Goal: Task Accomplishment & Management: Manage account settings

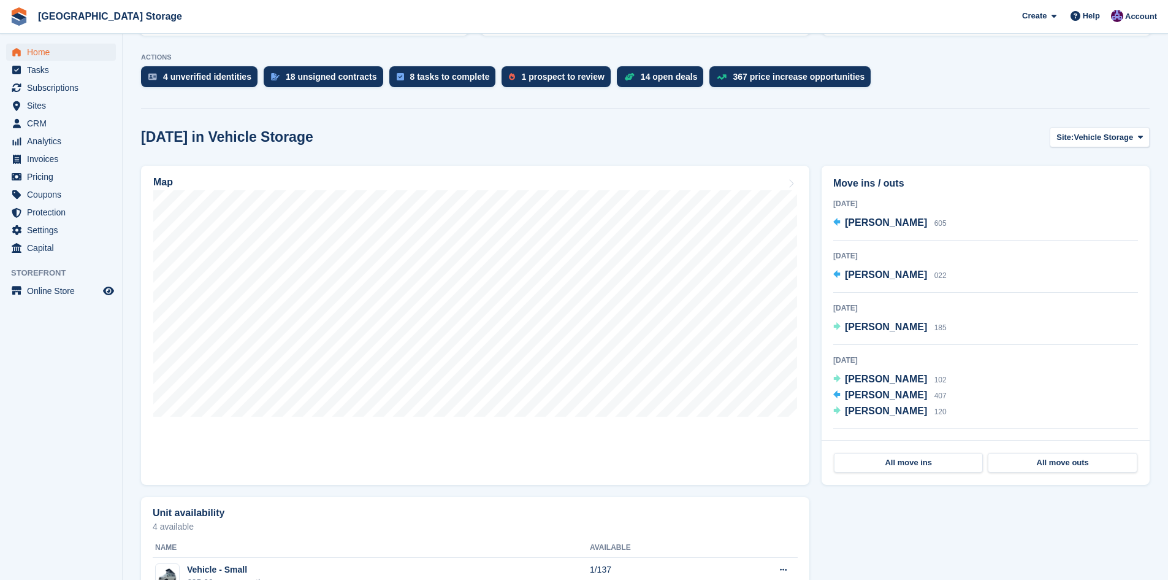
scroll to position [245, 0]
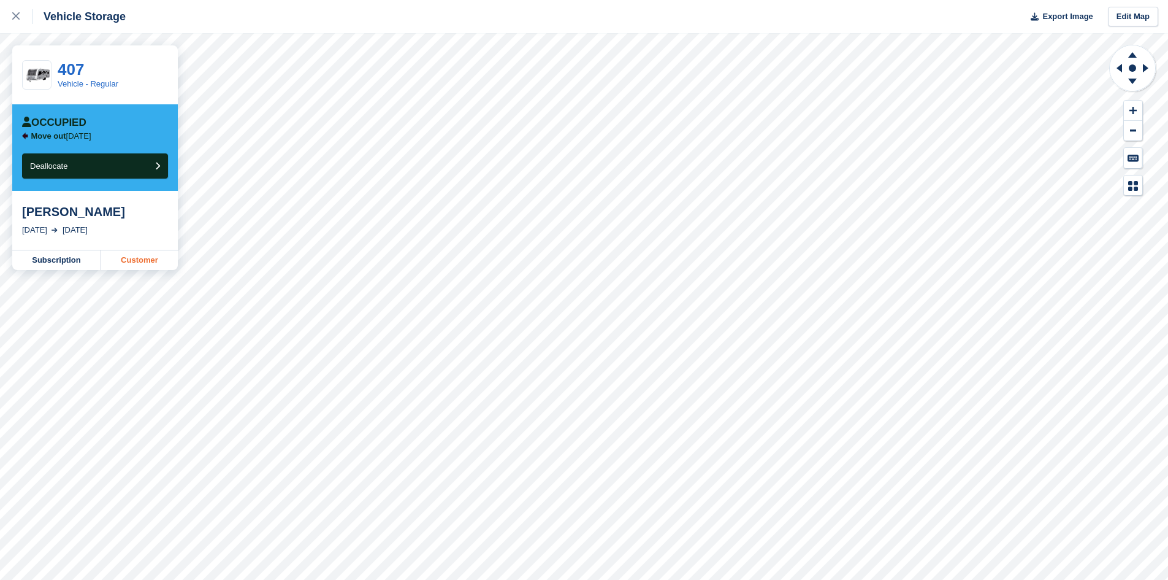
click at [116, 261] on link "Customer" at bounding box center [139, 260] width 77 height 20
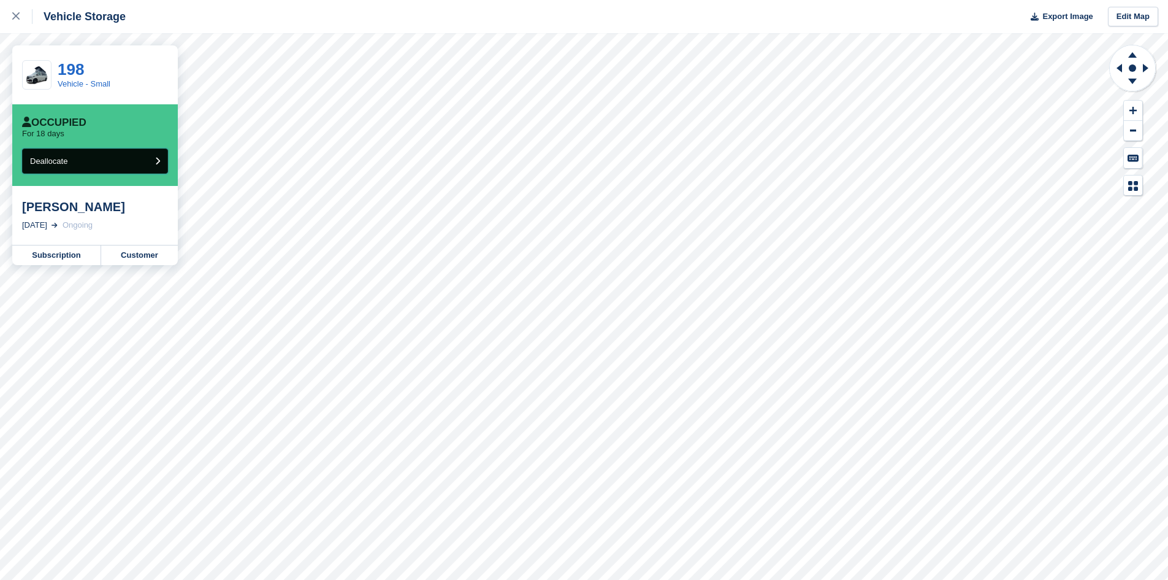
click at [139, 163] on button "Deallocate" at bounding box center [95, 160] width 146 height 25
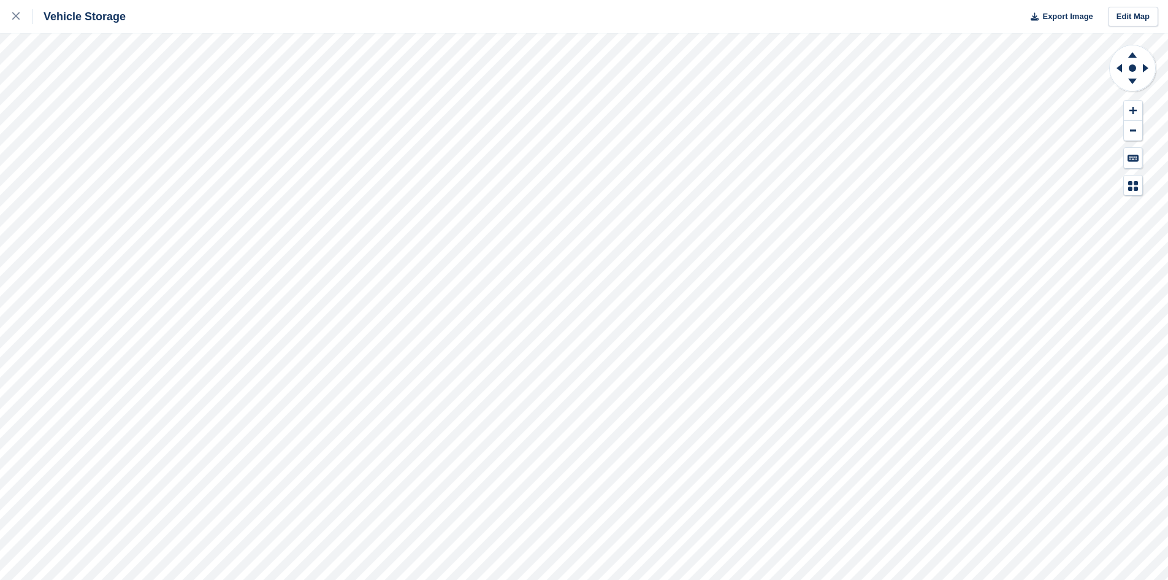
click at [627, 579] on html "Vehicle Storage Export Image Edit Map" at bounding box center [584, 290] width 1168 height 580
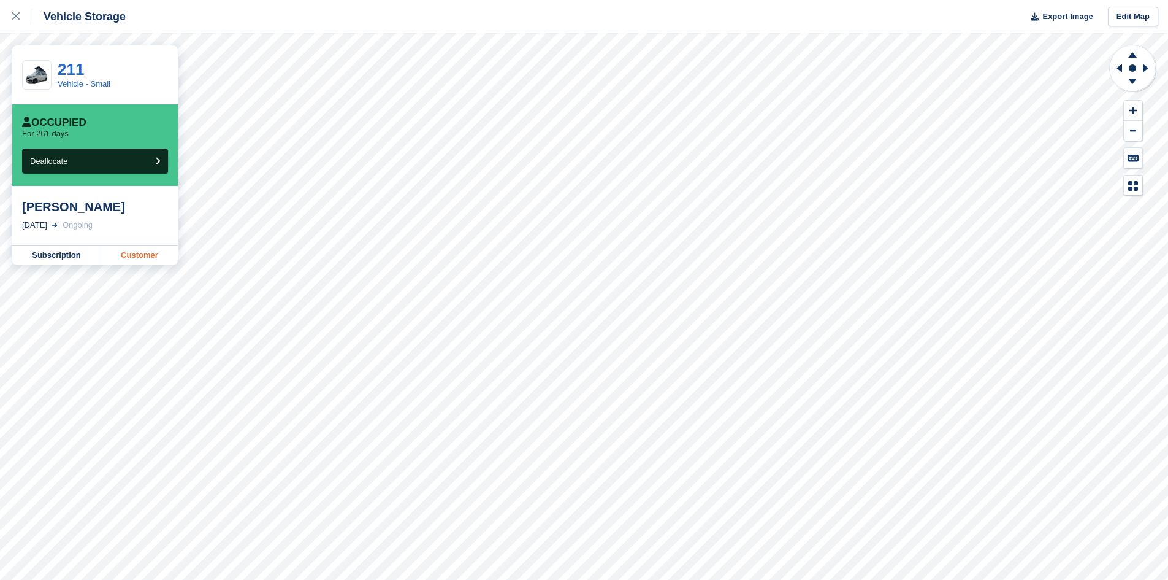
click at [123, 262] on link "Customer" at bounding box center [139, 255] width 77 height 20
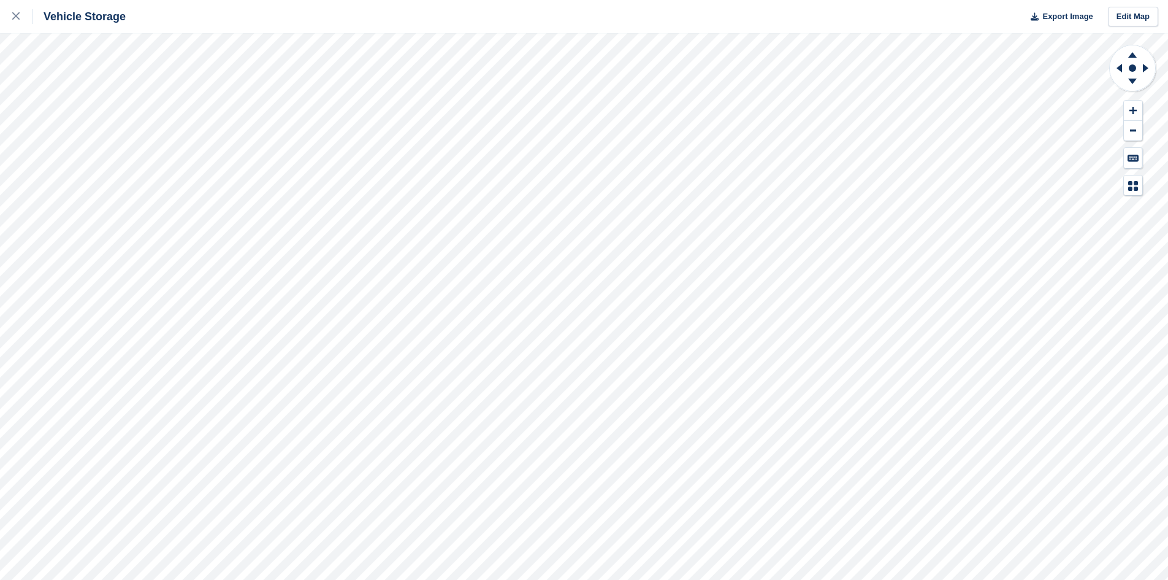
click at [865, 579] on html "Vehicle Storage Export Image Edit Map" at bounding box center [584, 290] width 1168 height 580
click at [805, 579] on html "Vehicle Storage Export Image Edit Map" at bounding box center [584, 290] width 1168 height 580
click at [155, 66] on div "Vehicle Storage Export Image Edit Map" at bounding box center [584, 290] width 1168 height 580
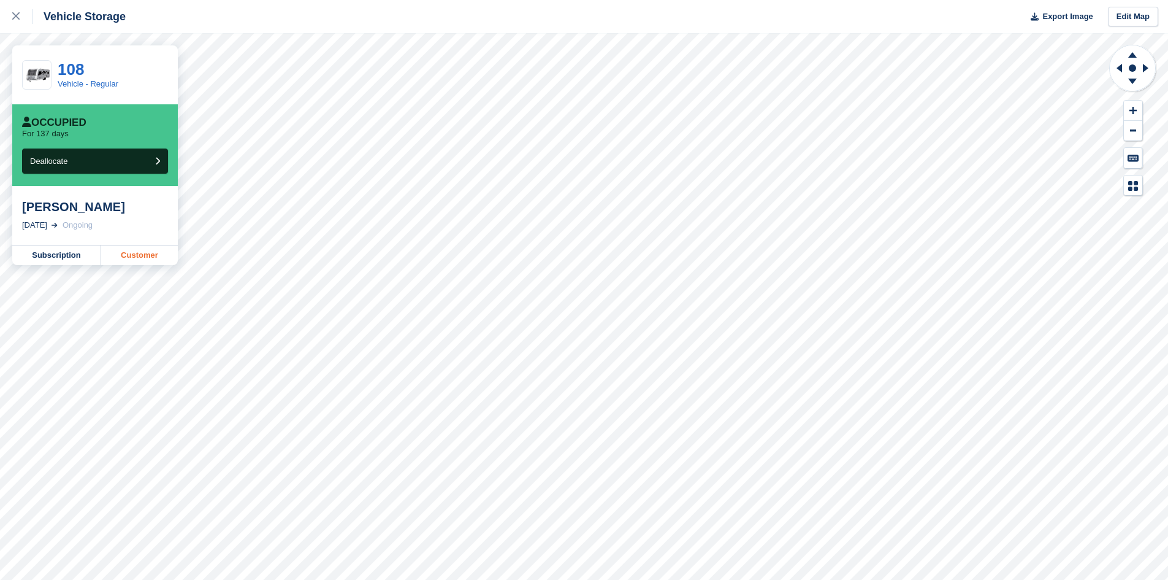
click at [118, 260] on link "Customer" at bounding box center [139, 255] width 77 height 20
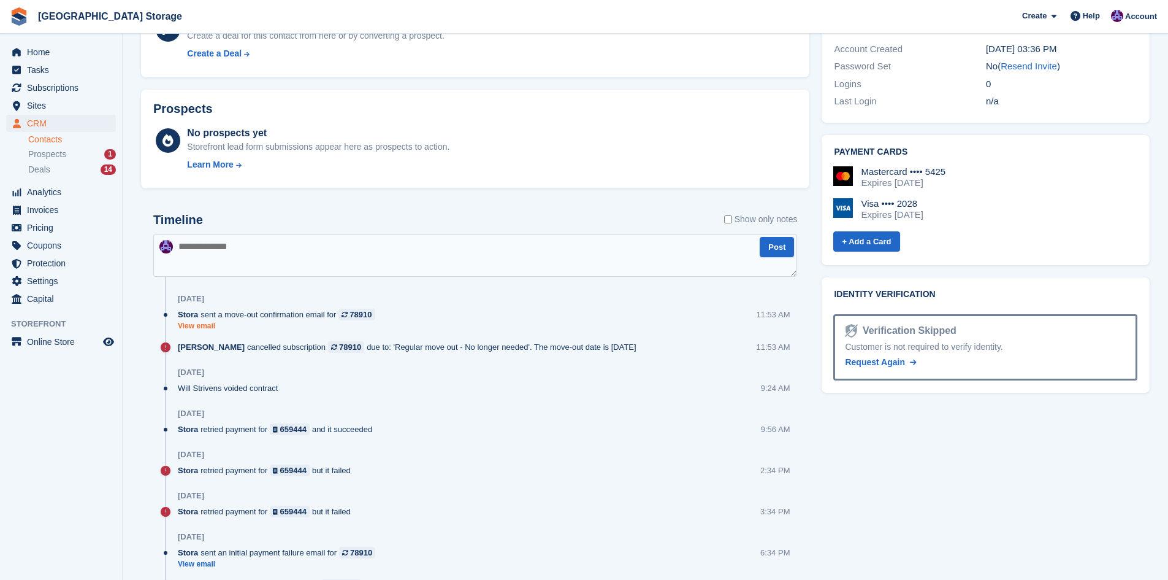
scroll to position [552, 0]
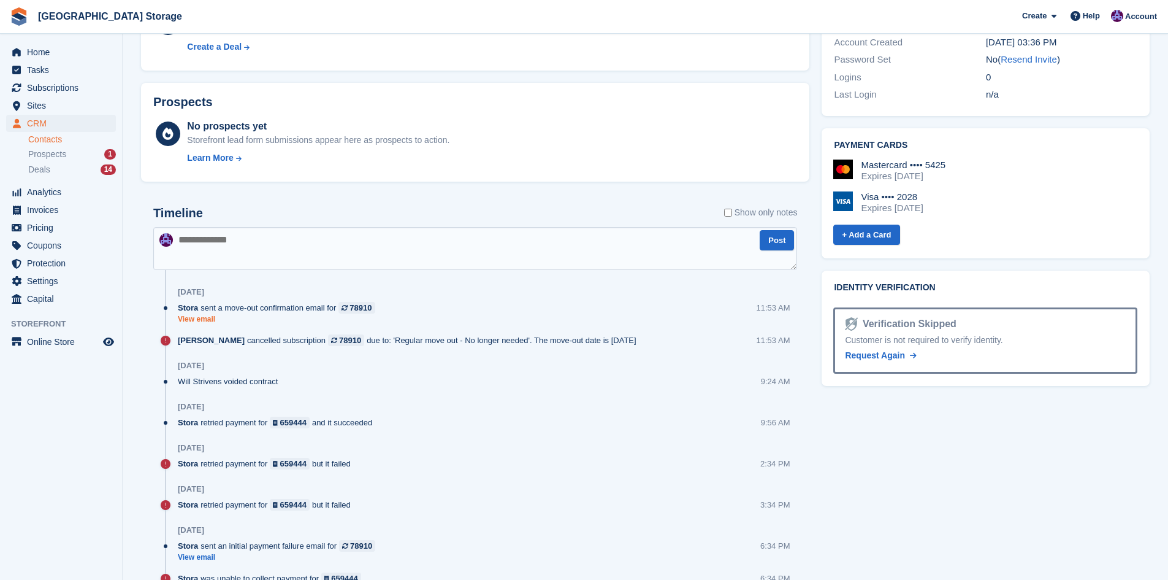
click at [213, 320] on link "View email" at bounding box center [280, 319] width 204 height 10
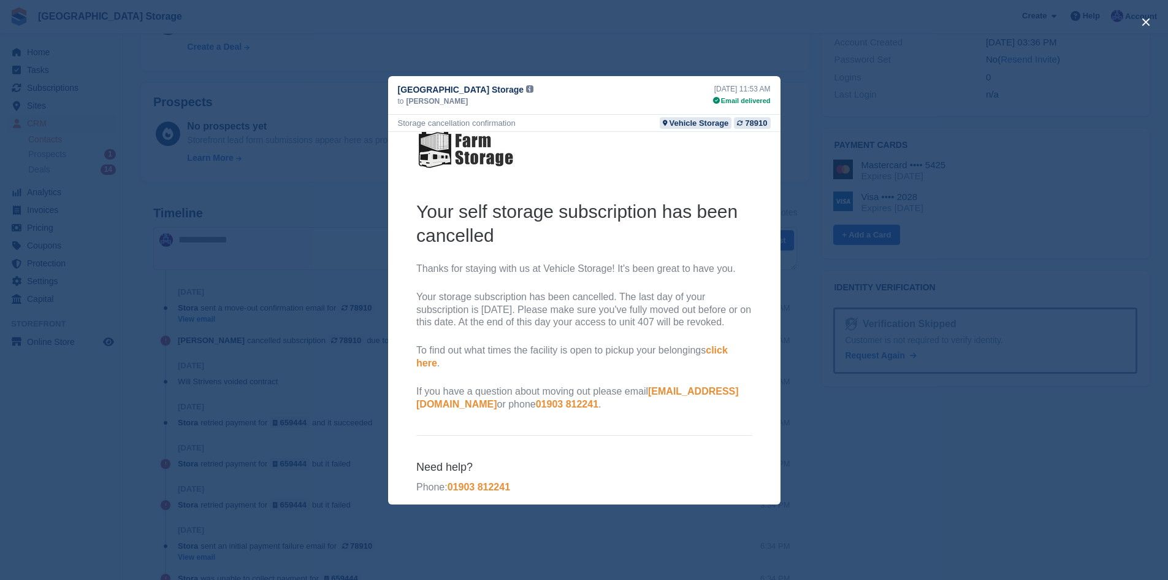
scroll to position [9, 0]
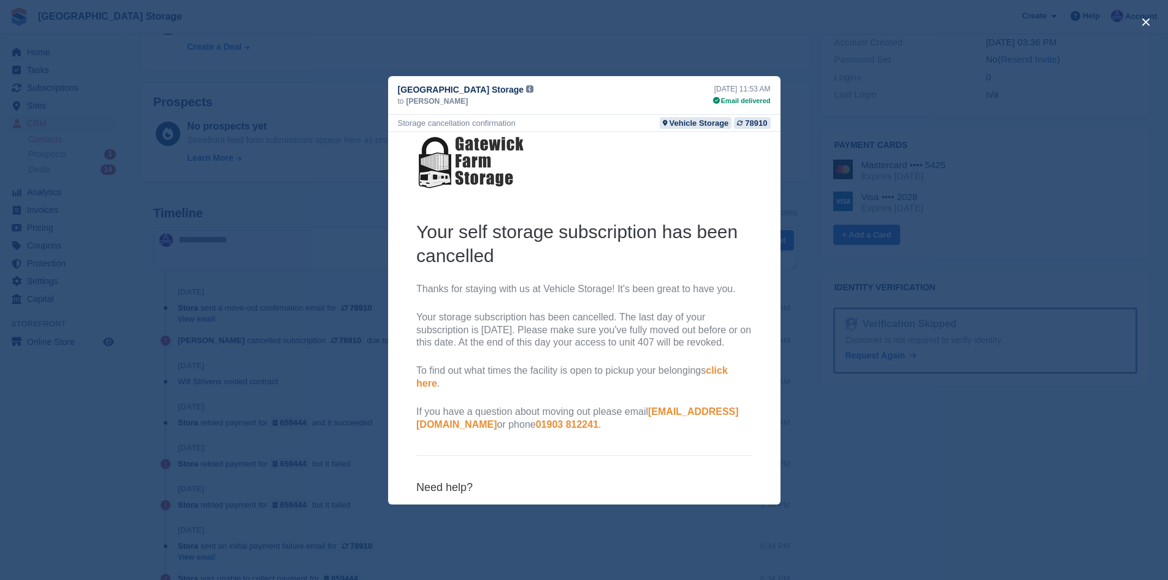
click at [796, 132] on div "close" at bounding box center [584, 290] width 1168 height 580
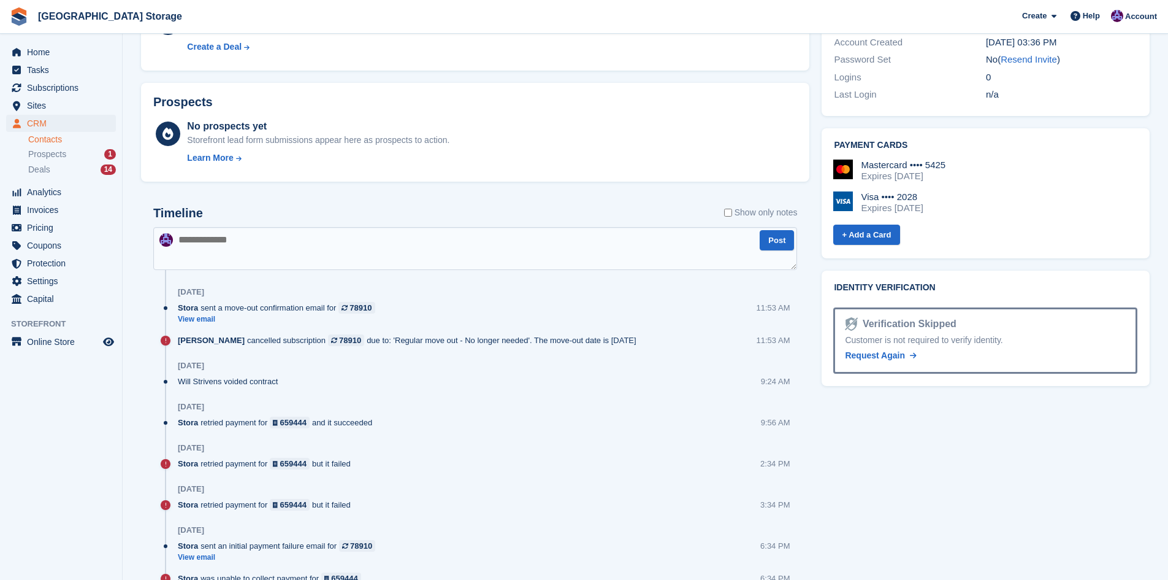
scroll to position [0, 0]
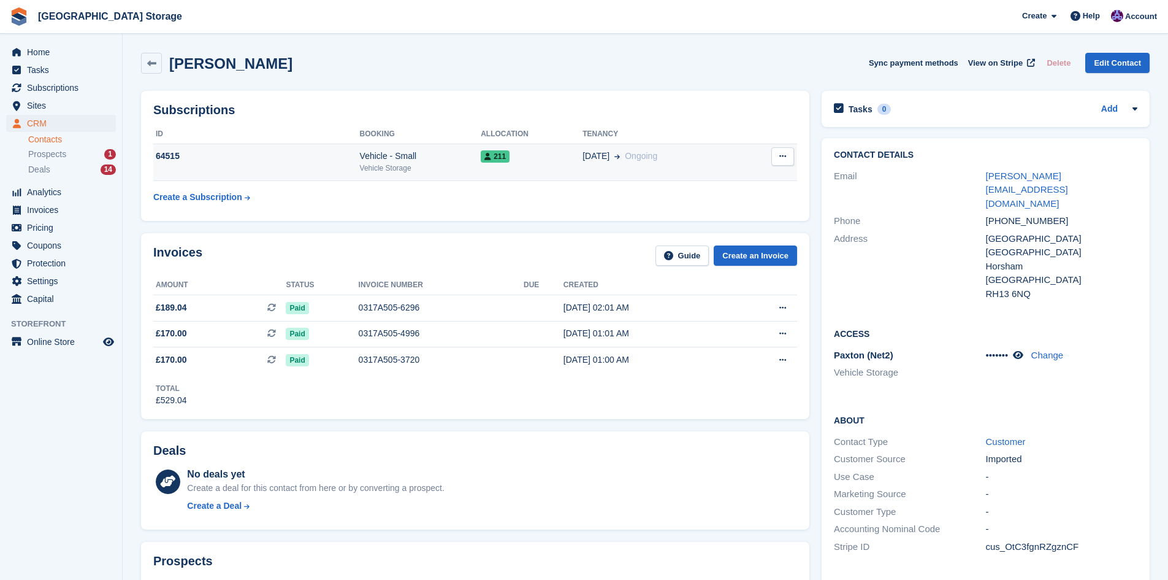
click at [385, 156] on div "Vehicle - Small" at bounding box center [420, 156] width 121 height 13
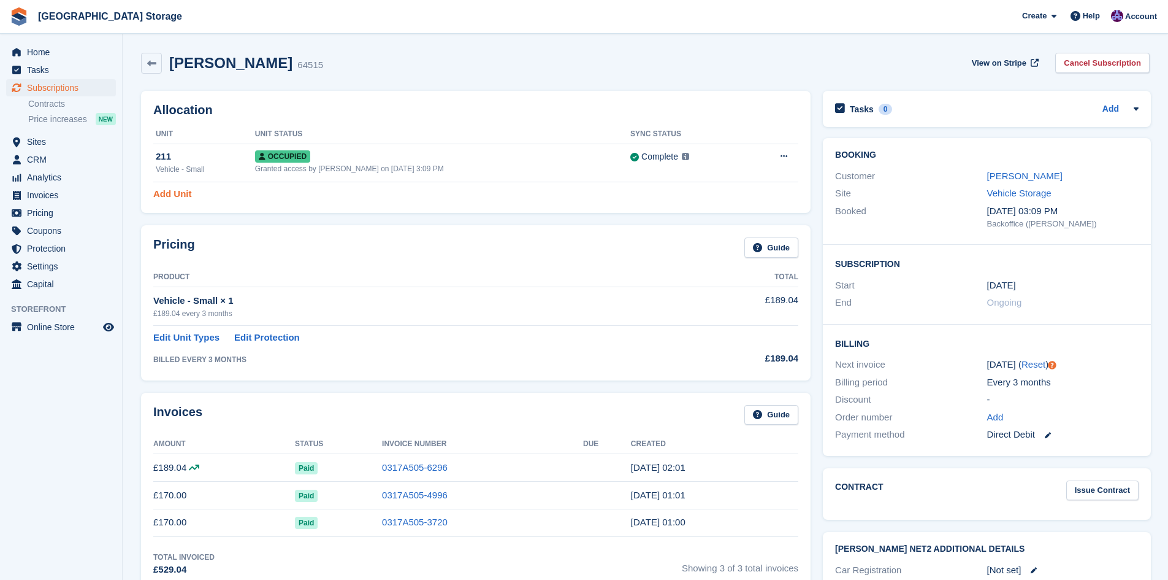
click at [166, 194] on link "Add Unit" at bounding box center [172, 194] width 38 height 14
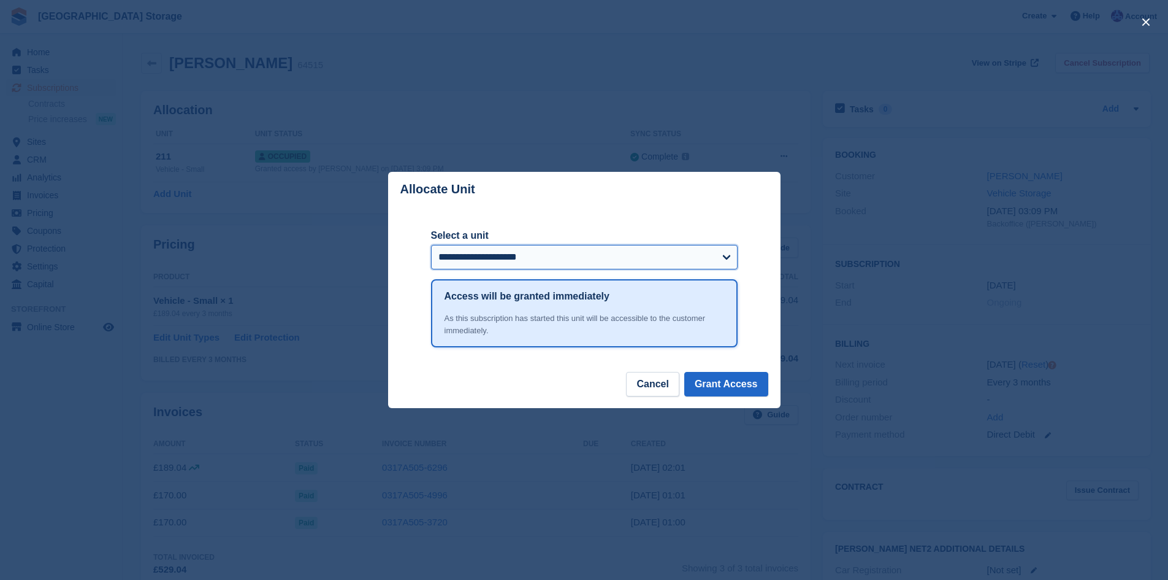
click at [634, 264] on select "**********" at bounding box center [584, 257] width 307 height 25
select select "*****"
click at [431, 246] on select "**********" at bounding box center [584, 257] width 307 height 25
click at [732, 386] on button "Grant Access" at bounding box center [727, 384] width 84 height 25
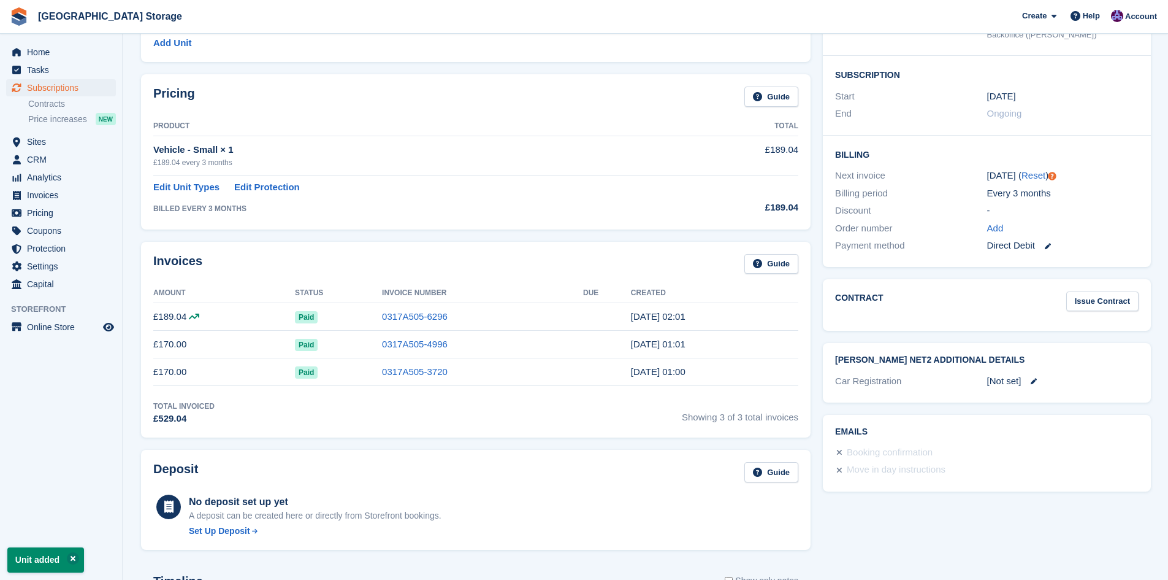
scroll to position [491, 0]
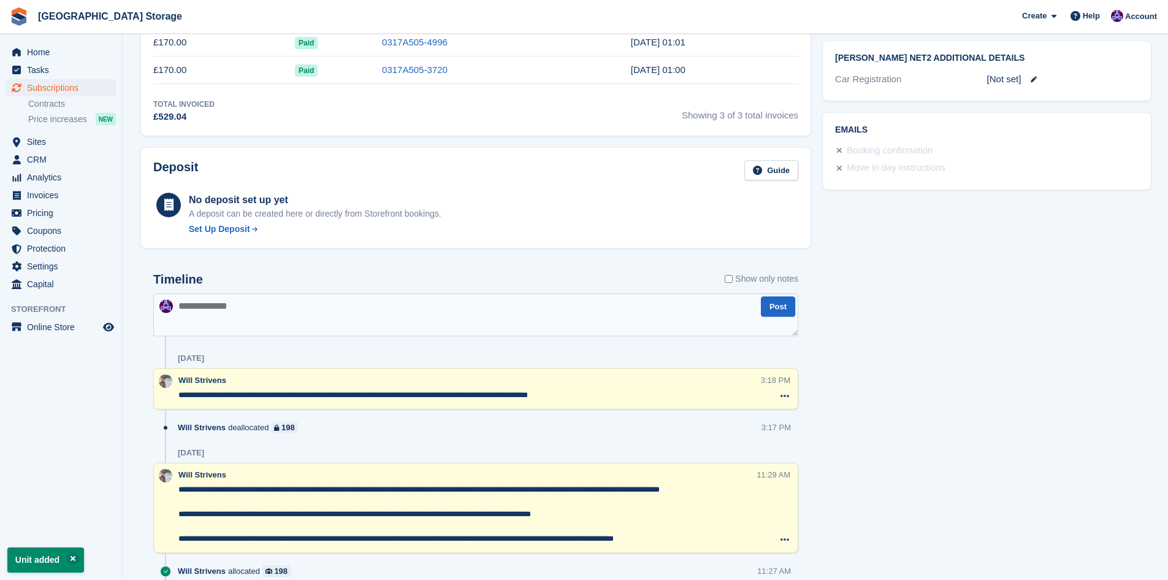
click at [448, 317] on textarea at bounding box center [475, 314] width 645 height 43
click at [412, 303] on textarea "**********" at bounding box center [475, 314] width 645 height 43
type textarea "**********"
click at [780, 302] on button "Post" at bounding box center [778, 306] width 34 height 20
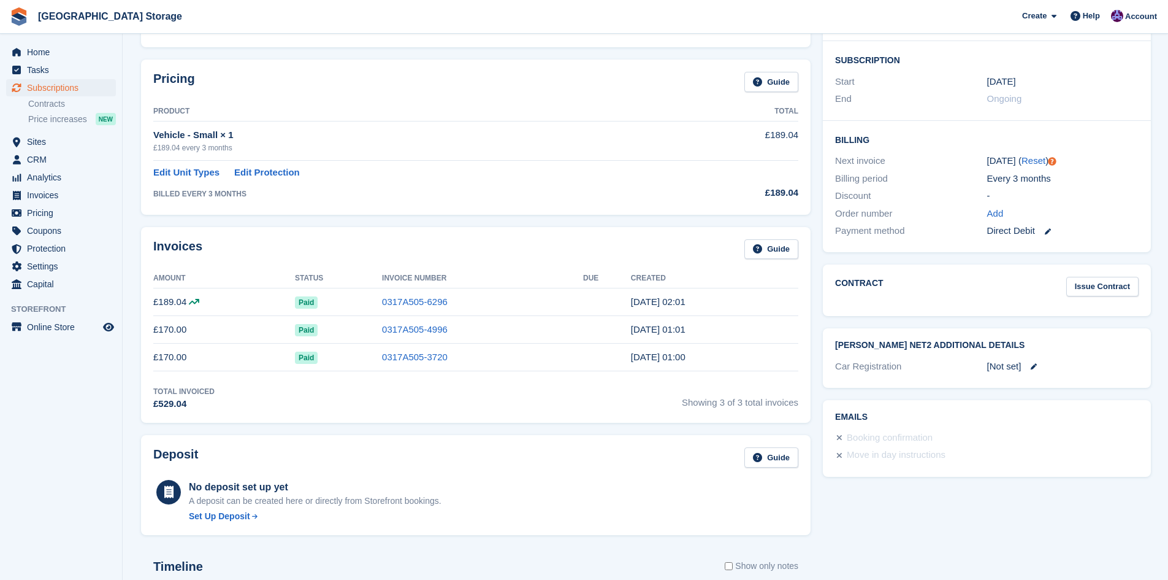
scroll to position [196, 0]
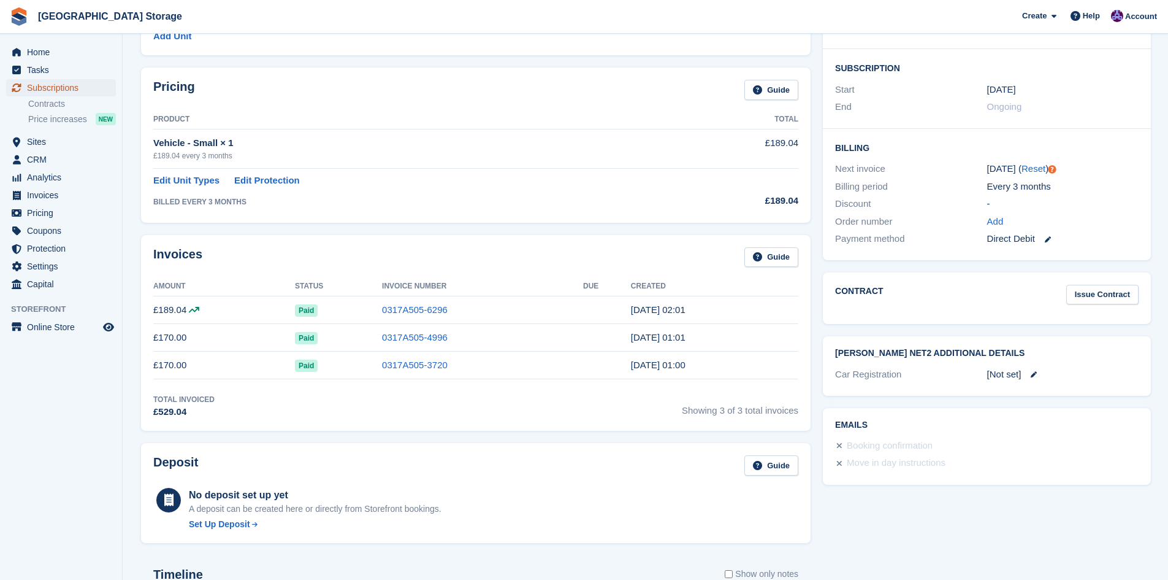
click at [59, 86] on span "Subscriptions" at bounding box center [64, 87] width 74 height 17
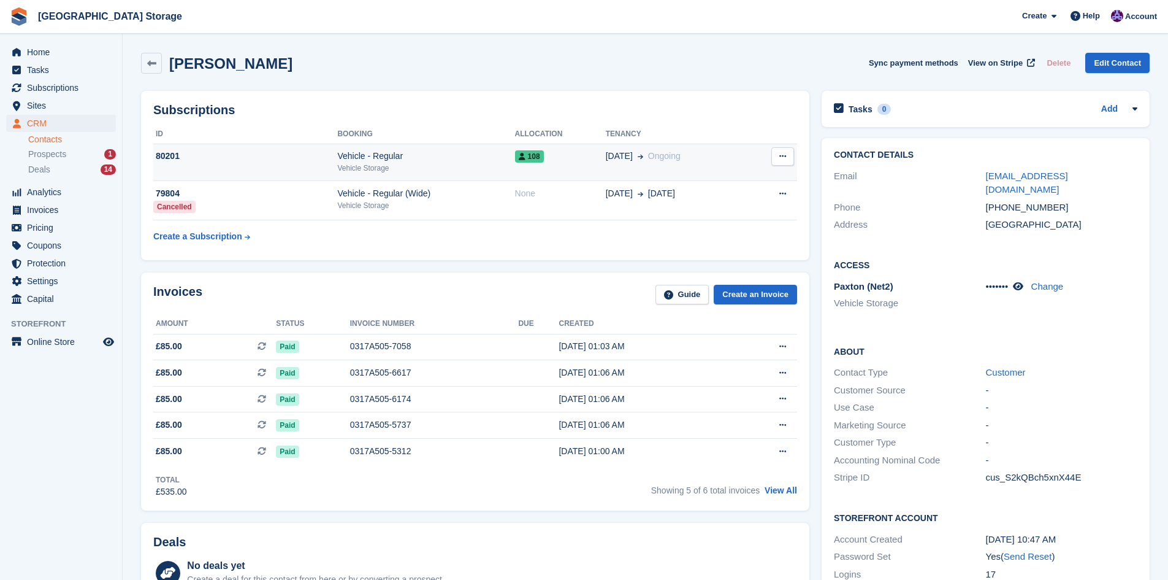
click at [422, 164] on div "Vehicle Storage" at bounding box center [425, 168] width 177 height 11
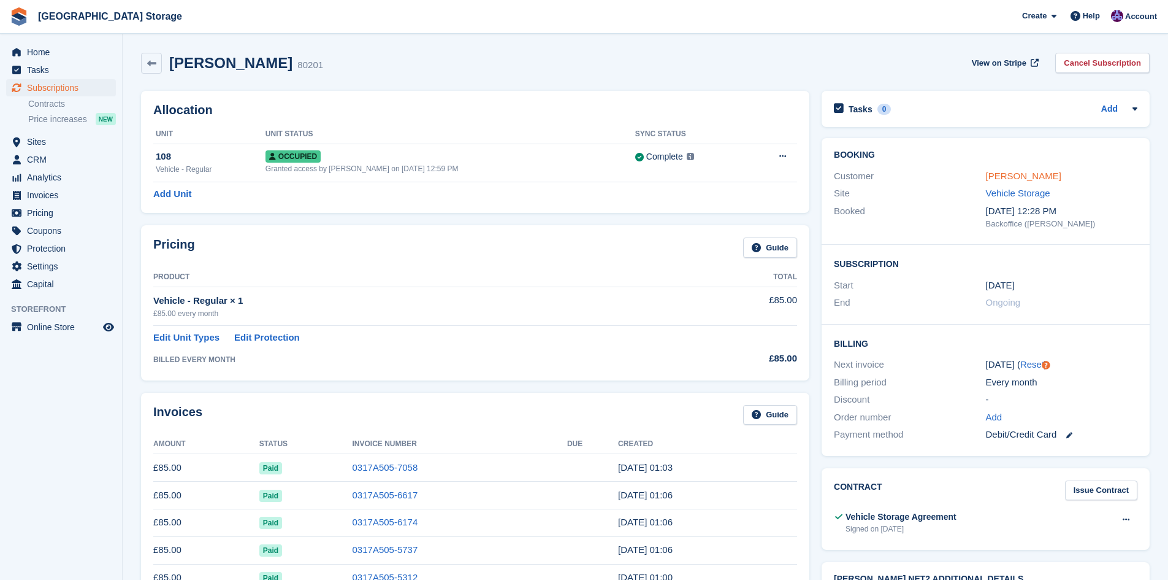
click at [1005, 177] on link "[PERSON_NAME]" at bounding box center [1023, 176] width 75 height 10
